Goal: Information Seeking & Learning: Learn about a topic

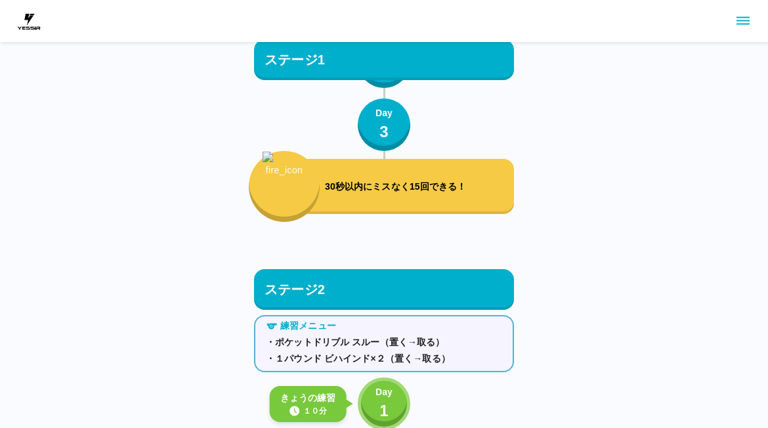
scroll to position [1065, 0]
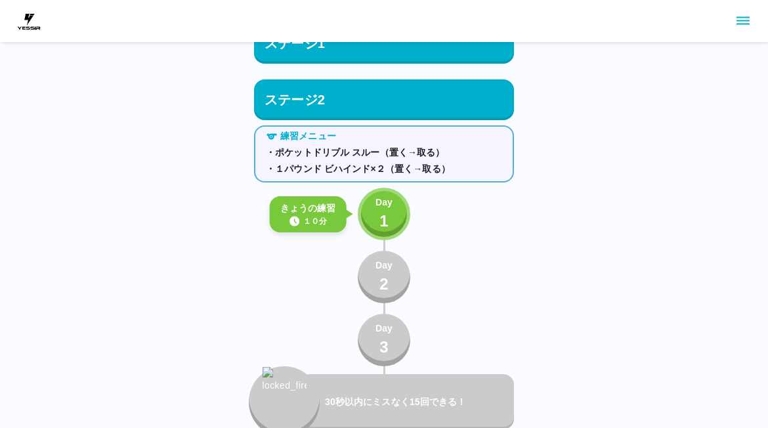
click at [385, 221] on p "1" at bounding box center [384, 222] width 9 height 24
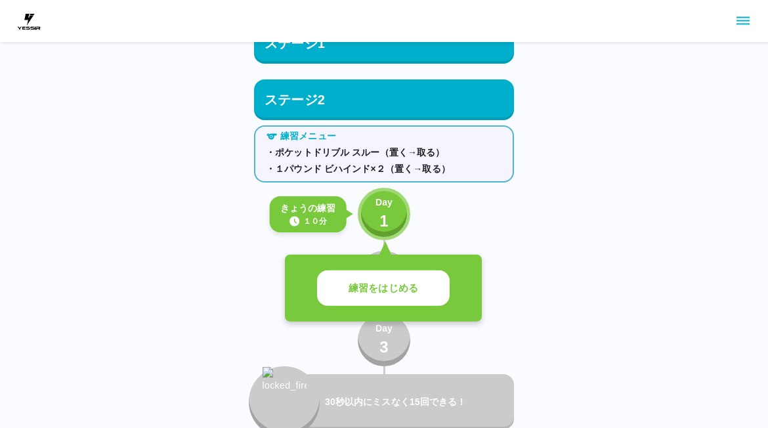
click at [409, 282] on p "練習をはじめる" at bounding box center [384, 288] width 70 height 15
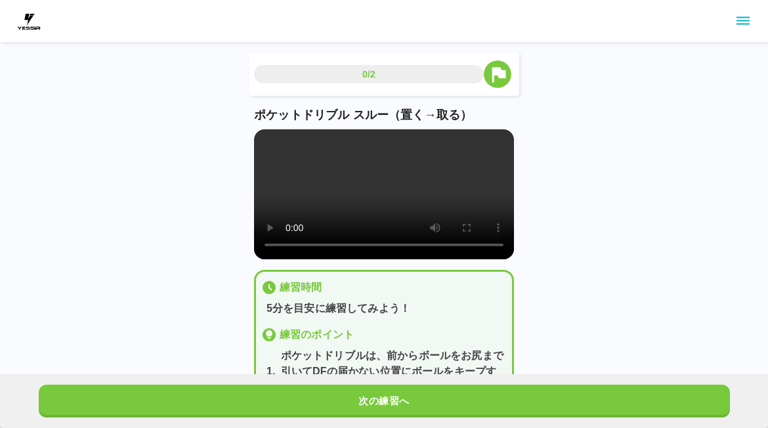
click at [386, 210] on video at bounding box center [384, 194] width 260 height 130
click at [435, 205] on video at bounding box center [384, 194] width 260 height 130
click at [438, 206] on video at bounding box center [384, 194] width 260 height 130
click at [438, 204] on video at bounding box center [384, 194] width 260 height 130
click at [430, 207] on video at bounding box center [384, 194] width 260 height 130
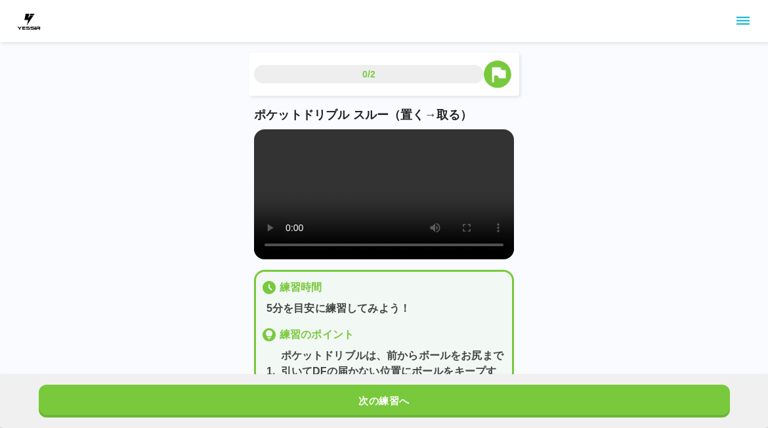
click at [567, 182] on div "0/2 ポケットドリブル スルー（置く→取る） 練習時間 5分を目安に練習してみよう！ 練習のポイント 1 . ポケットドリブルは、前からボールをお尻まで引い…" at bounding box center [384, 264] width 768 height 529
click at [430, 204] on video at bounding box center [384, 194] width 260 height 130
click at [592, 167] on div "0/2 ポケットドリブル スルー（置く→取る） 練習時間 5分を目安に練習してみよう！ 練習のポイント 1 . ポケットドリブルは、前からボールをお尻まで引い…" at bounding box center [384, 264] width 768 height 529
click at [431, 202] on video at bounding box center [384, 194] width 260 height 130
click at [594, 162] on div "0/2 ポケットドリブル スルー（置く→取る） 練習時間 5分を目安に練習してみよう！ 練習のポイント 1 . ポケットドリブルは、前からボールをお尻まで引い…" at bounding box center [384, 264] width 768 height 529
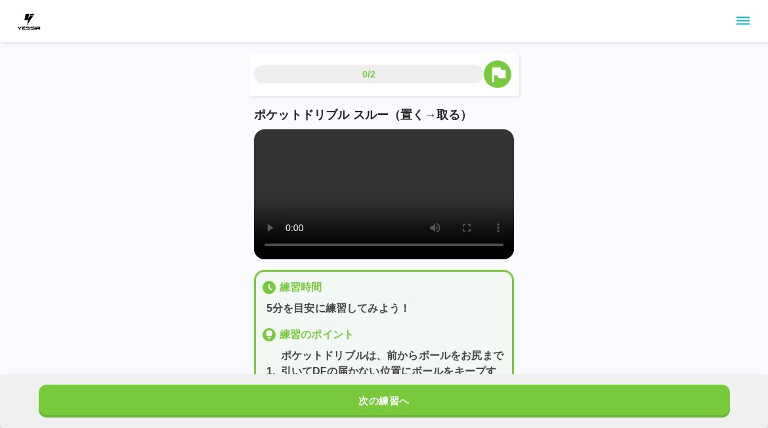
click at [486, 229] on video at bounding box center [384, 194] width 260 height 130
click at [420, 210] on video at bounding box center [384, 194] width 260 height 130
click at [430, 199] on video at bounding box center [384, 194] width 260 height 130
click at [373, 402] on button "次の練習へ" at bounding box center [385, 401] width 692 height 33
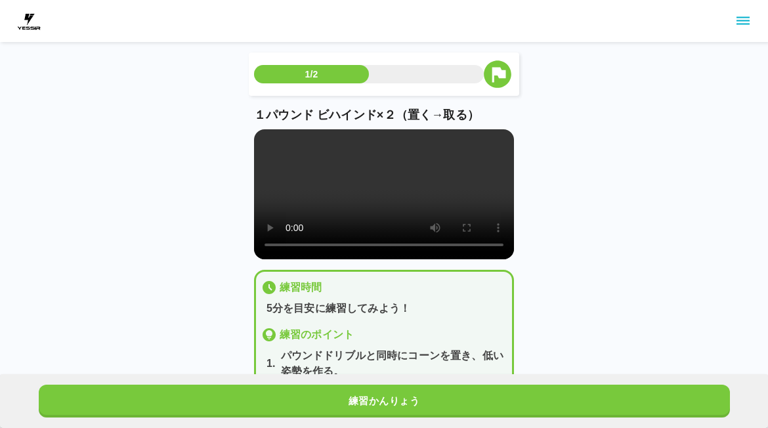
click at [438, 202] on video at bounding box center [384, 194] width 260 height 130
click at [382, 210] on video at bounding box center [384, 194] width 260 height 130
click at [427, 207] on video at bounding box center [384, 194] width 260 height 130
click at [433, 208] on video at bounding box center [384, 194] width 260 height 130
click at [438, 206] on video at bounding box center [384, 194] width 260 height 130
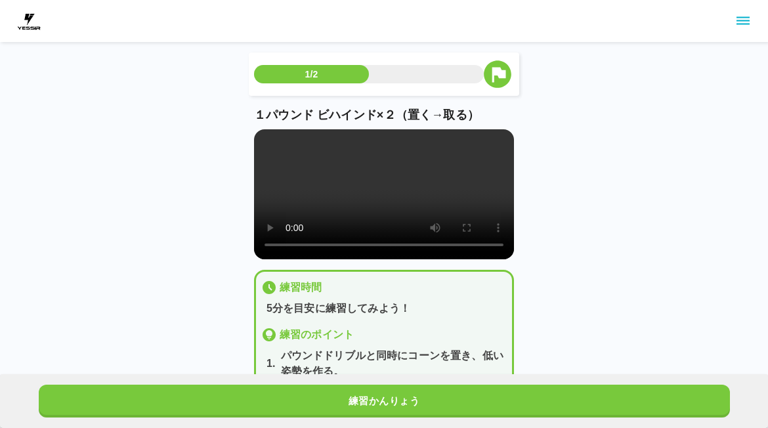
click at [432, 210] on video at bounding box center [384, 194] width 260 height 130
click at [580, 197] on div "1/2 １パウンド ビハインド×２（置く→取る） 練習時間 5分を目安に練習してみよう！ 練習のポイント 1 . パウンドドリブルと同時にコーンを置き、低い姿…" at bounding box center [384, 248] width 768 height 497
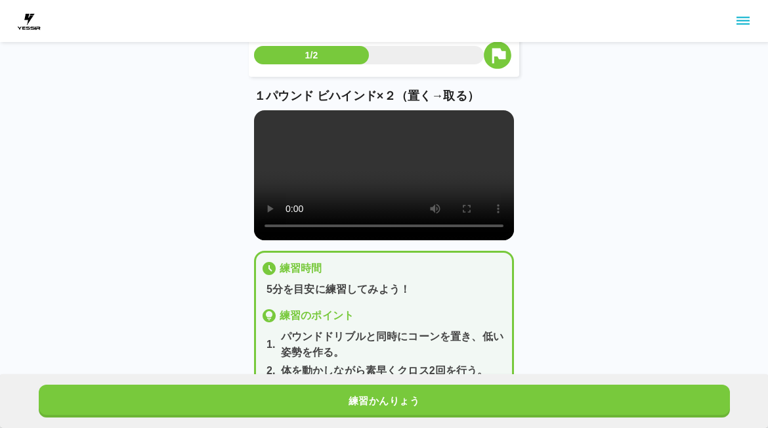
scroll to position [20, 0]
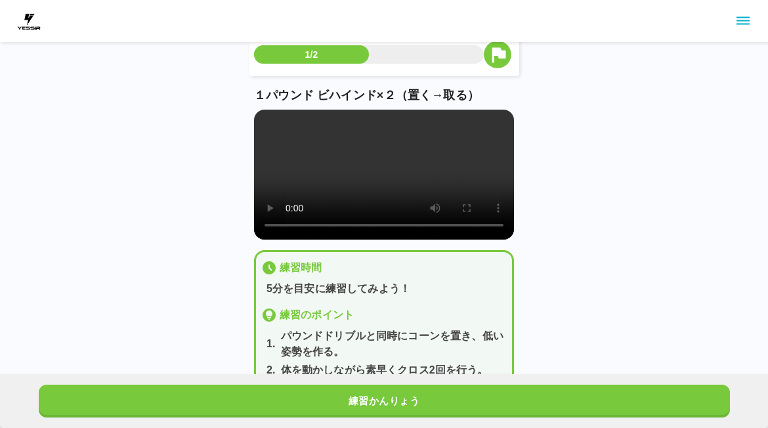
click at [439, 408] on button "練習かんりょう" at bounding box center [385, 401] width 692 height 33
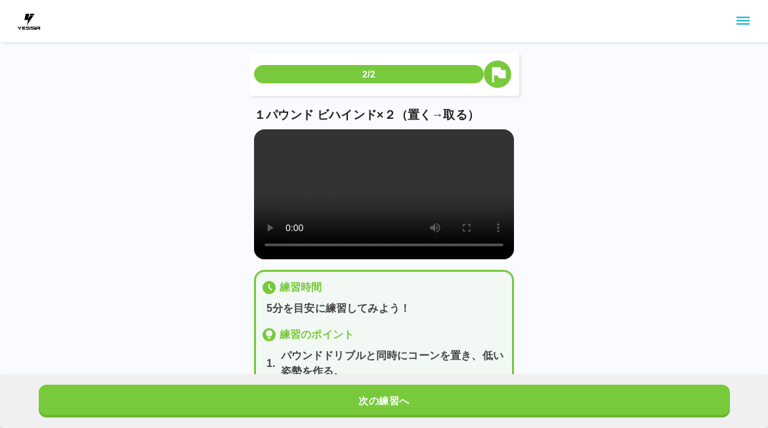
click at [447, 415] on button "次の練習へ" at bounding box center [385, 401] width 692 height 33
click at [447, 417] on button "次の練習へ" at bounding box center [385, 401] width 692 height 33
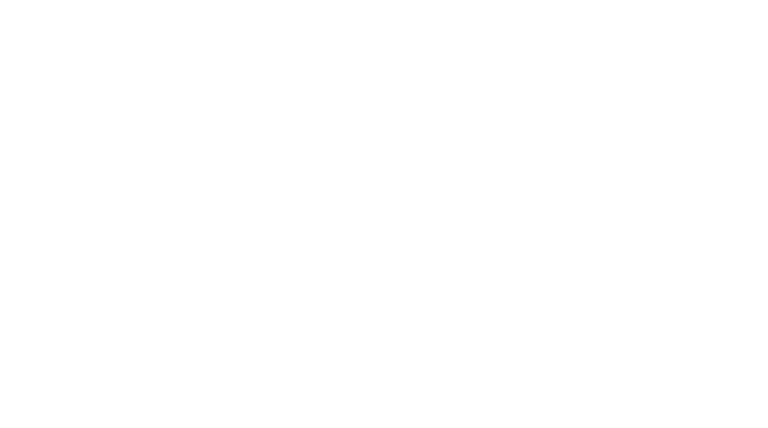
click at [438, 5] on html at bounding box center [384, 2] width 768 height 5
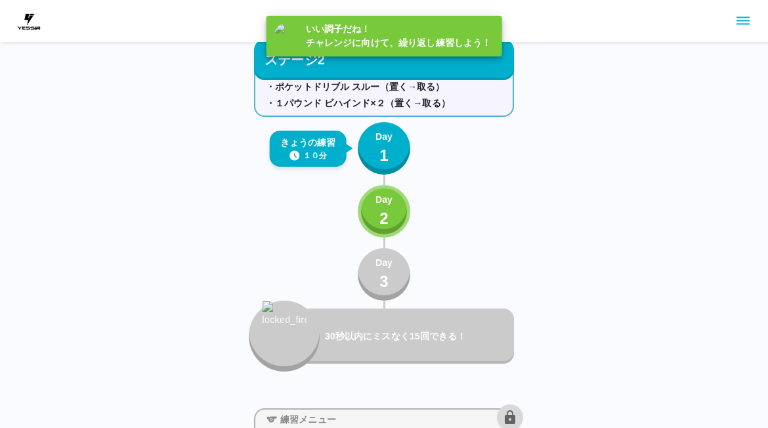
scroll to position [1098, 0]
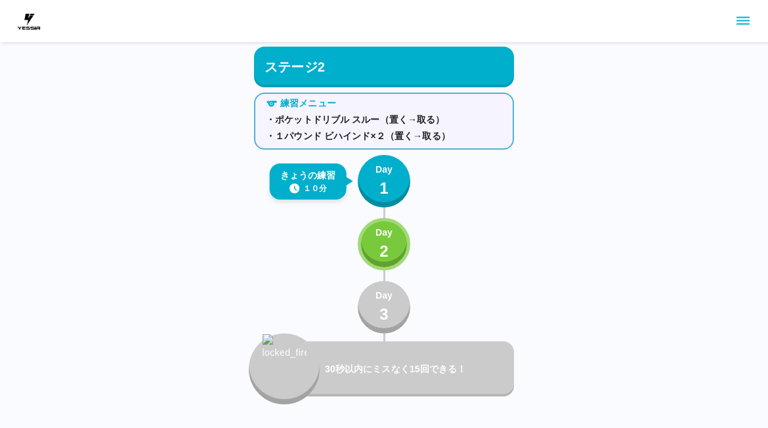
click at [593, 313] on div "ステージ1 練習メニュー ・パウンドドリブル プッシュプル ポケット ビハインド ・１パウンド クロス（置く→取る） Day 1 Day 2 Day 3 30…" at bounding box center [384, 22] width 768 height 2240
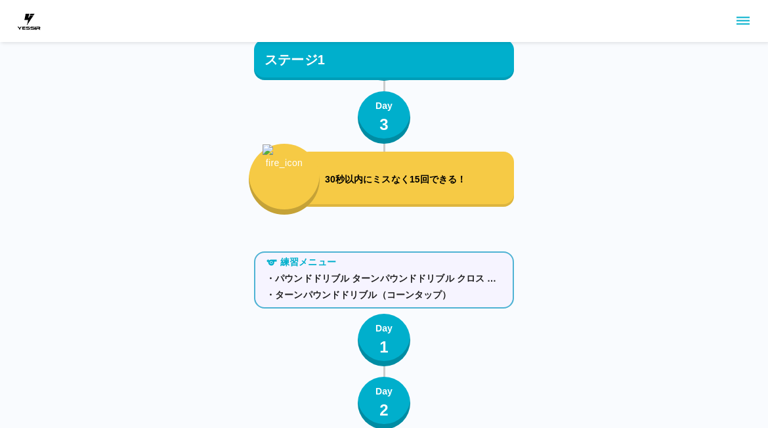
scroll to position [188, 0]
